Goal: Use online tool/utility: Use online tool/utility

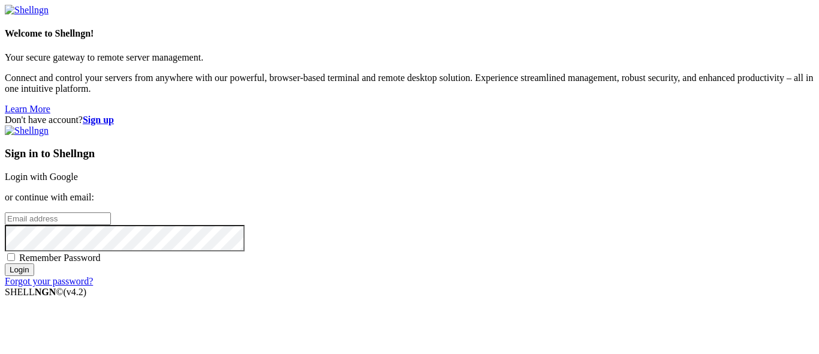
click at [78, 171] on link "Login with Google" at bounding box center [41, 176] width 73 height 10
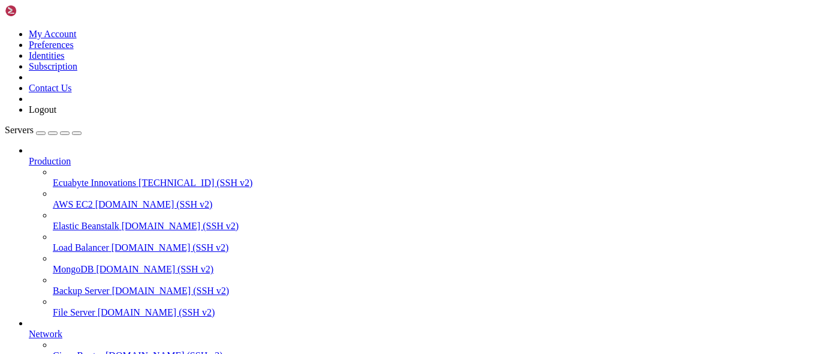
drag, startPoint x: 85, startPoint y: 103, endPoint x: 93, endPoint y: 106, distance: 8.9
